Goal: Navigation & Orientation: Find specific page/section

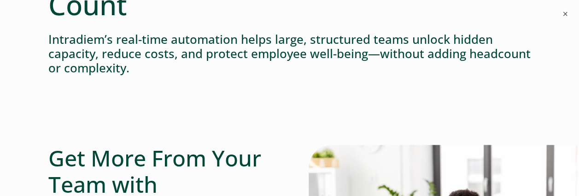
scroll to position [322, 0]
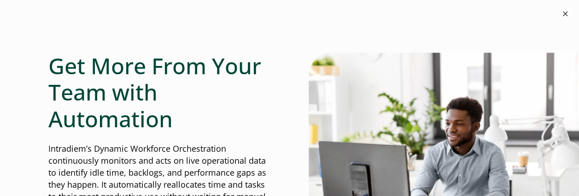
click at [566, 13] on button "×" at bounding box center [565, 13] width 11 height 11
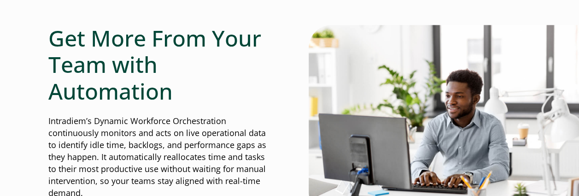
scroll to position [369, 0]
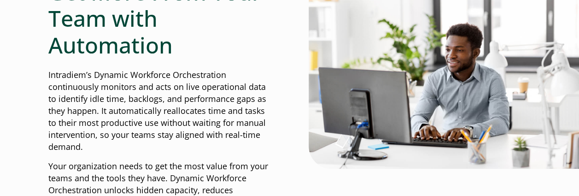
click at [252, 114] on p "Intradiem’s Dynamic Workforce Orchestration continuously monitors and acts on l…" at bounding box center [159, 110] width 222 height 83
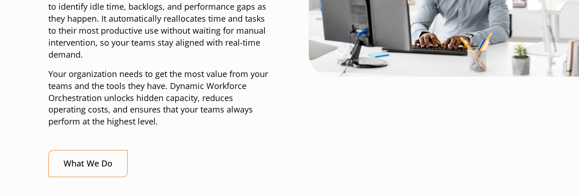
scroll to position [507, 0]
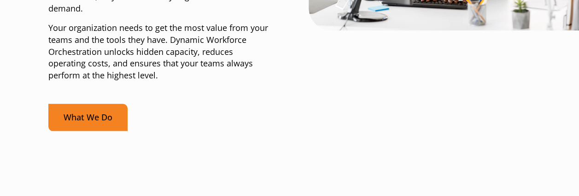
click at [88, 123] on link "What We Do" at bounding box center [87, 117] width 79 height 27
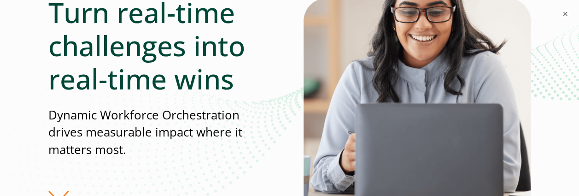
scroll to position [276, 0]
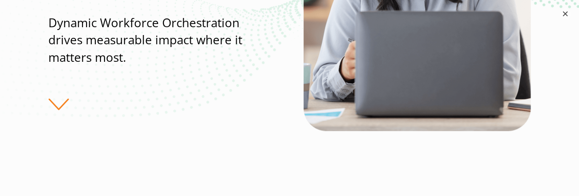
click at [564, 13] on button "×" at bounding box center [565, 13] width 11 height 11
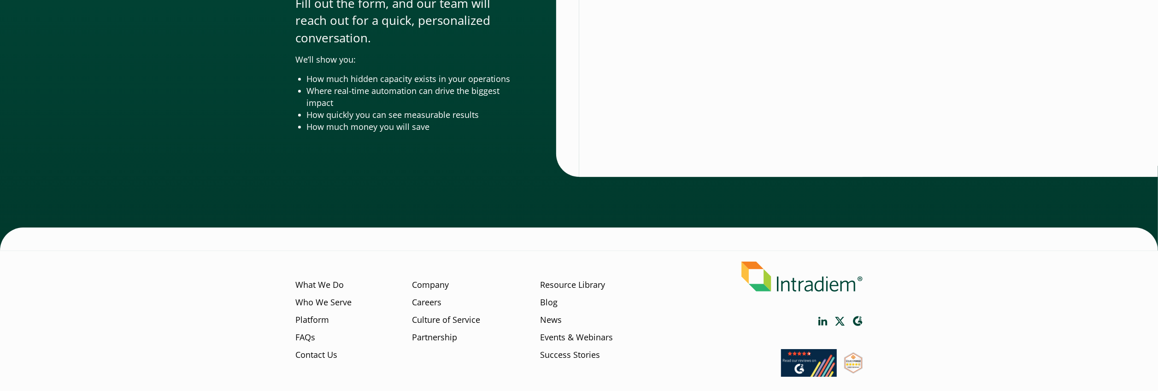
scroll to position [3064, 0]
